Goal: Find specific page/section: Find specific page/section

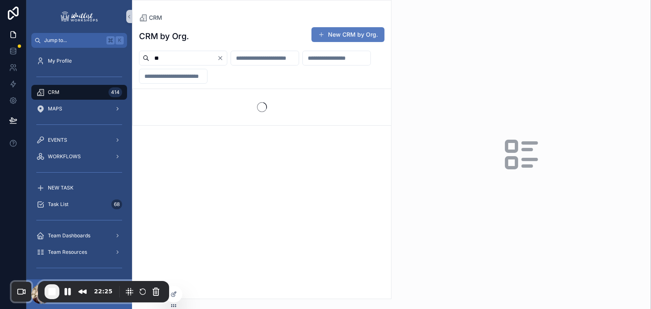
type input "*"
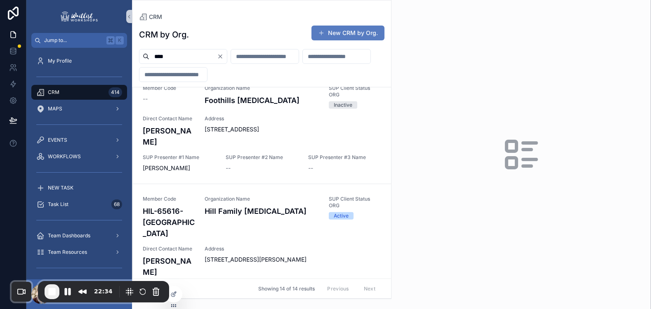
scroll to position [870, 0]
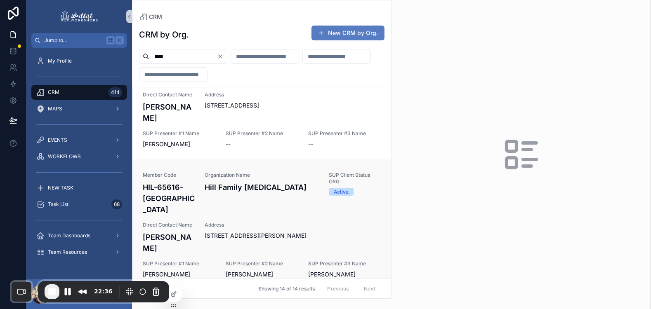
type input "****"
click at [196, 172] on div "Member Code HIL-65616-MO Organization Name Hill Family [MEDICAL_DATA] SUP Clien…" at bounding box center [262, 225] width 238 height 107
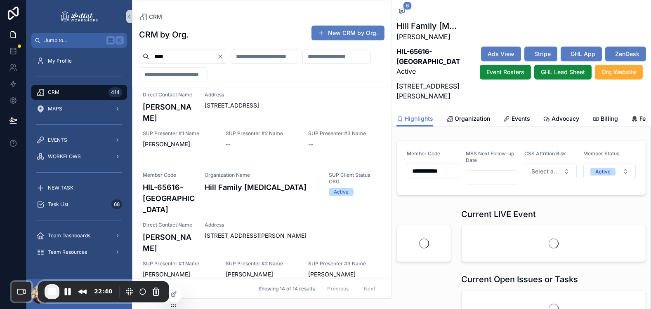
scroll to position [828, 0]
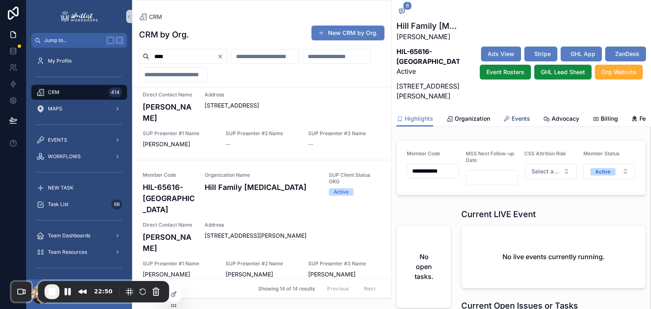
click at [521, 122] on span "Events" at bounding box center [521, 119] width 19 height 8
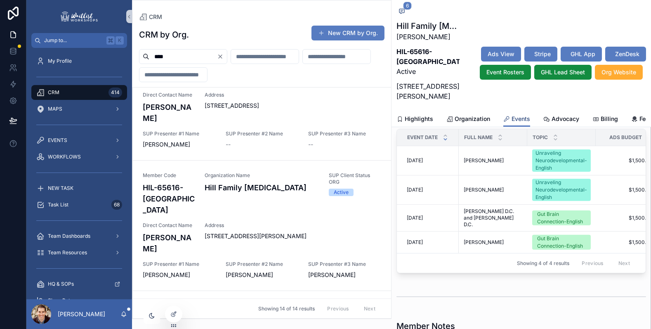
scroll to position [813, 0]
